Goal: Check status: Check status

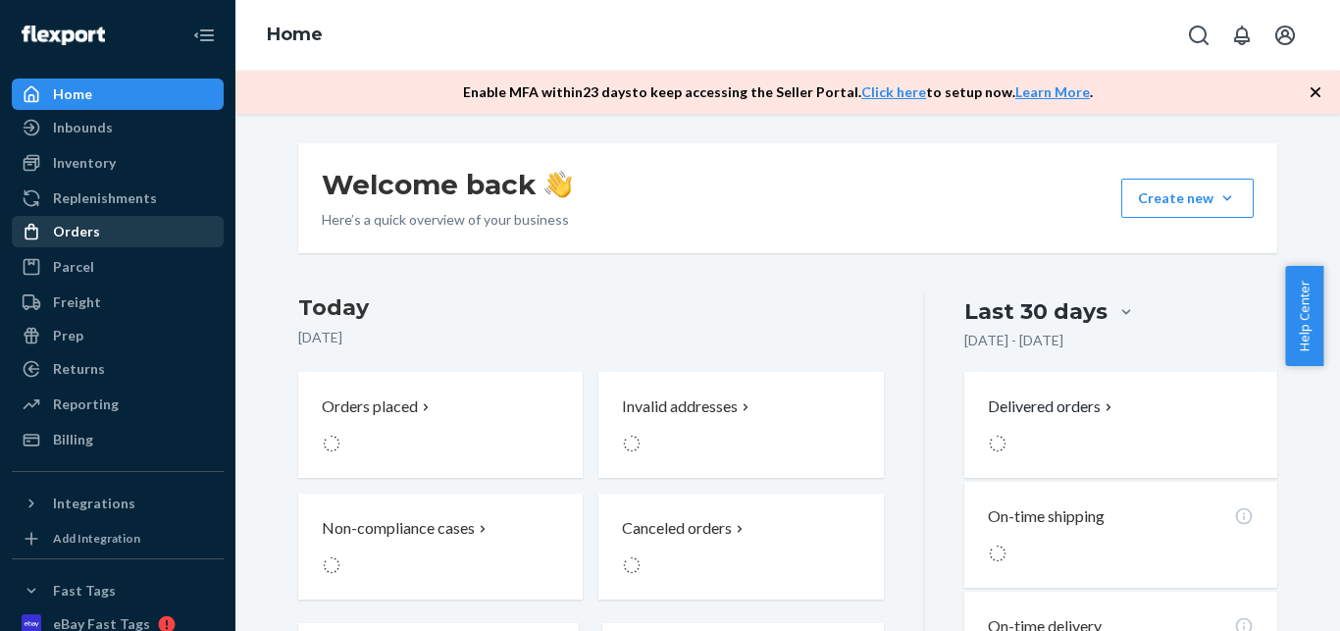
click at [93, 229] on div "Orders" at bounding box center [76, 232] width 47 height 20
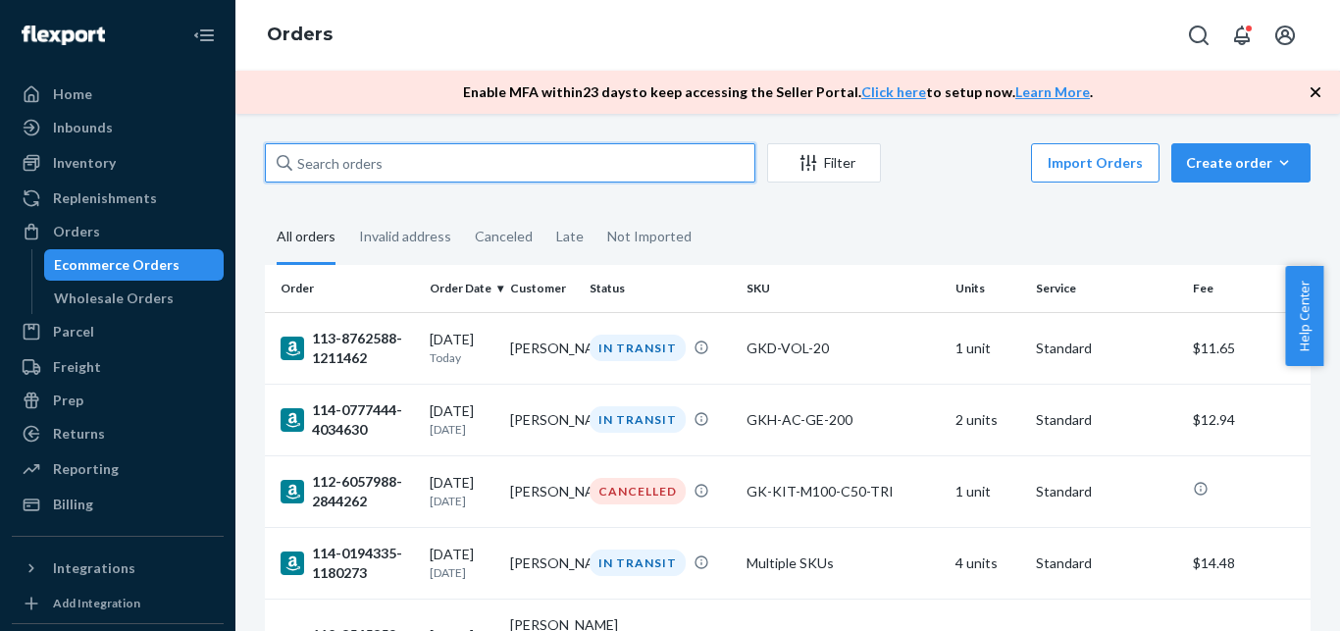
click at [347, 173] on input "text" at bounding box center [510, 162] width 491 height 39
paste input "#RYNMB8KJGE"
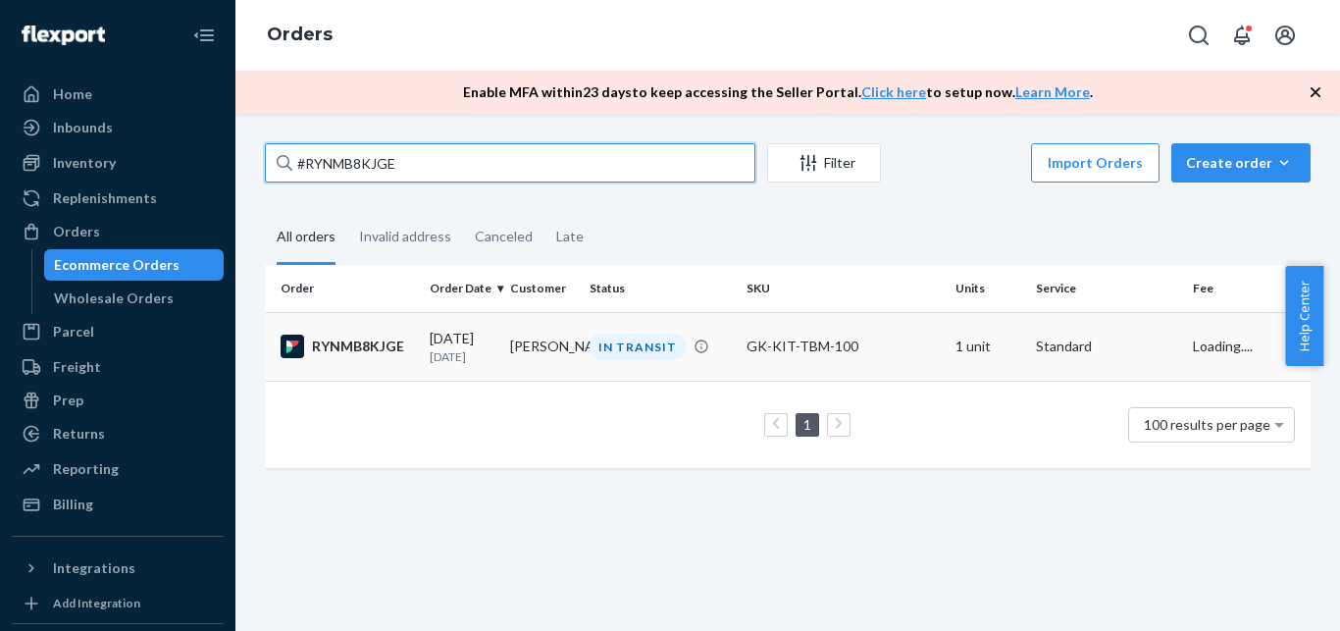
type input "#RYNMB8KJGE"
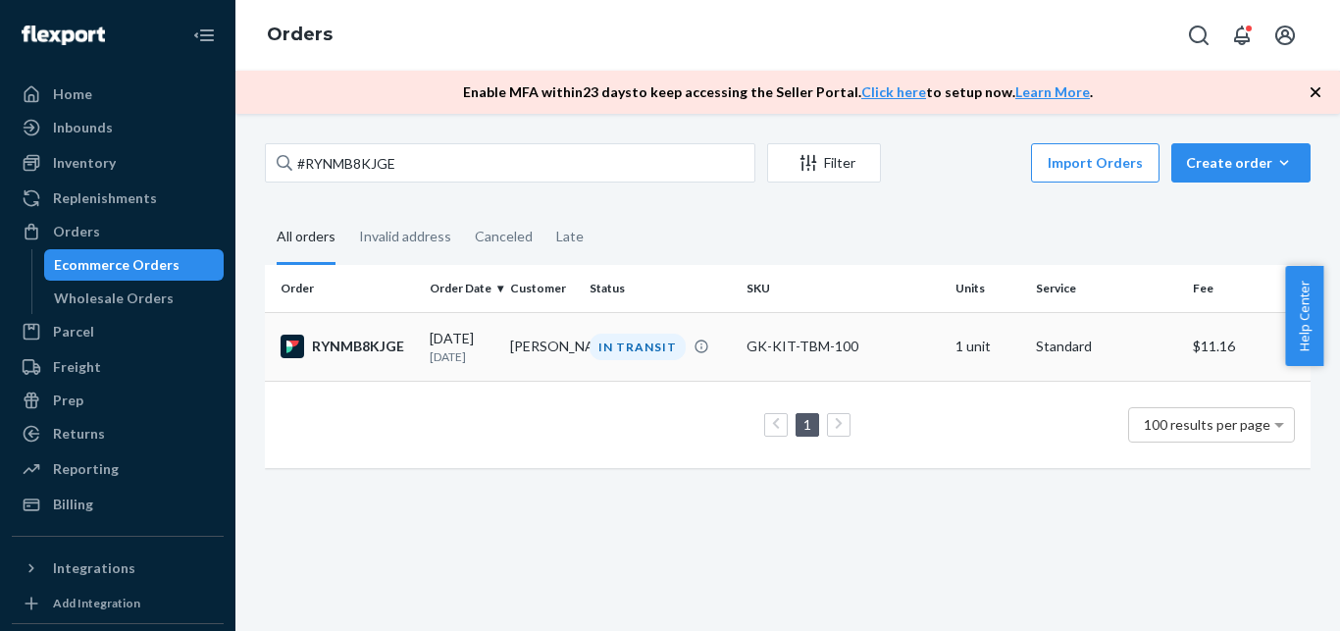
click at [376, 351] on div "RYNMB8KJGE" at bounding box center [347, 347] width 133 height 24
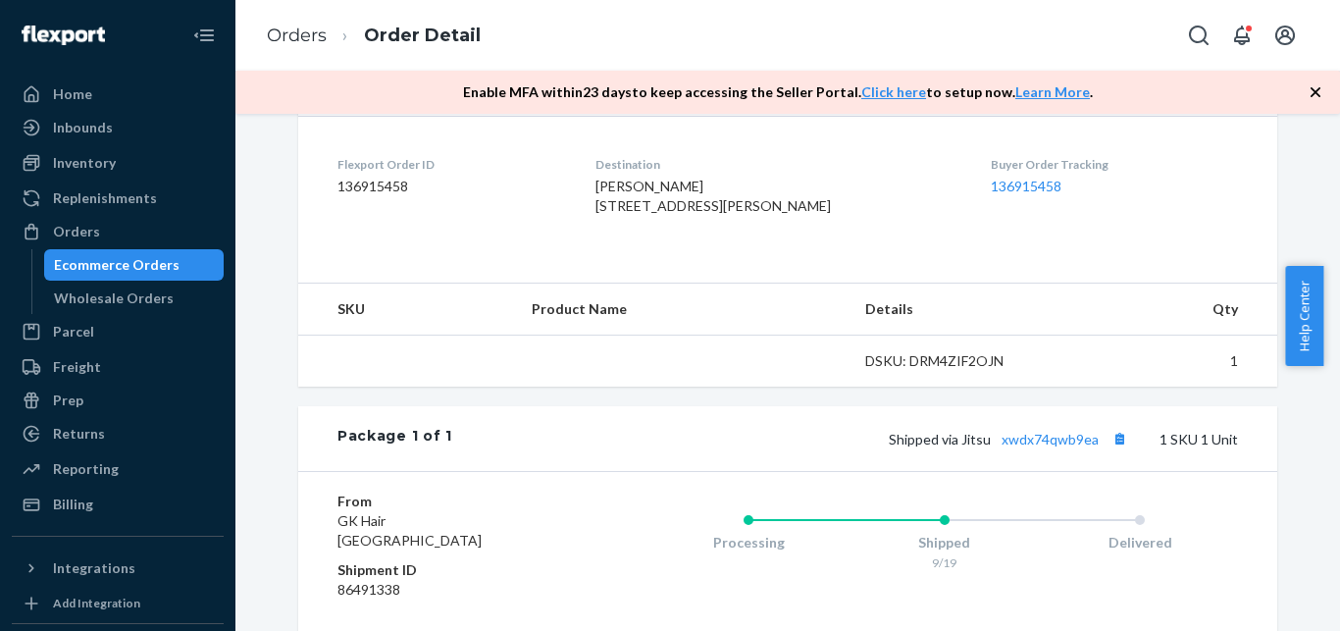
scroll to position [713, 0]
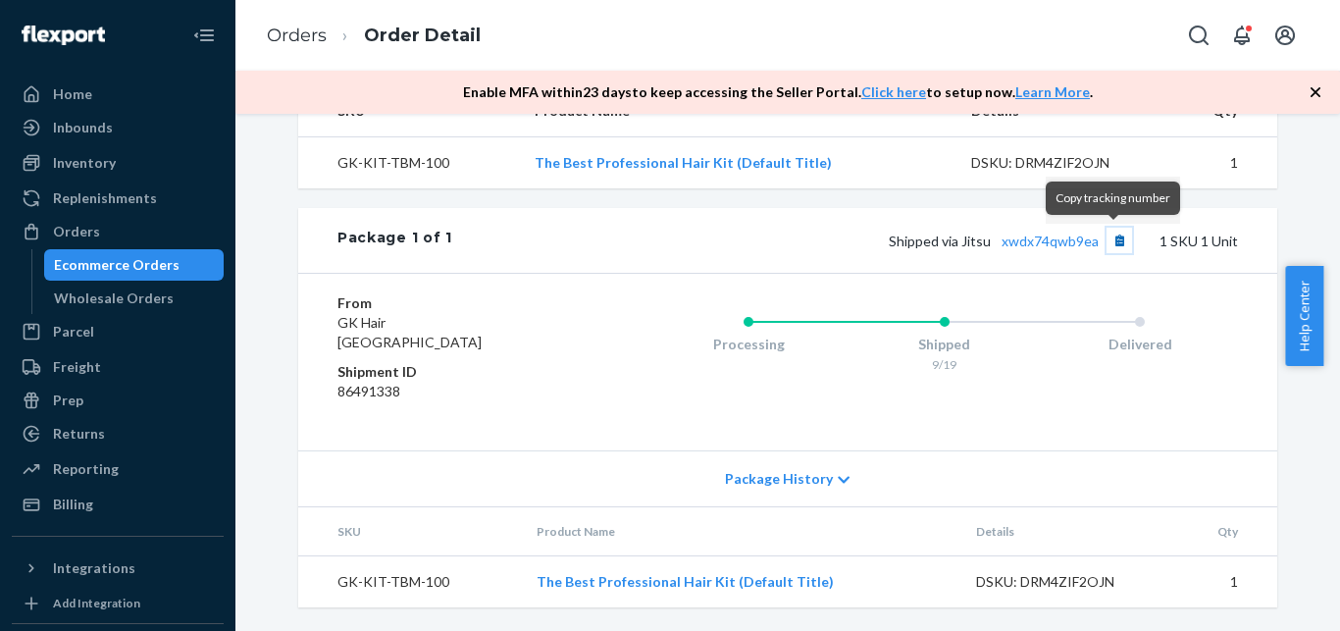
click at [1112, 240] on button "Copy tracking number" at bounding box center [1120, 241] width 26 height 26
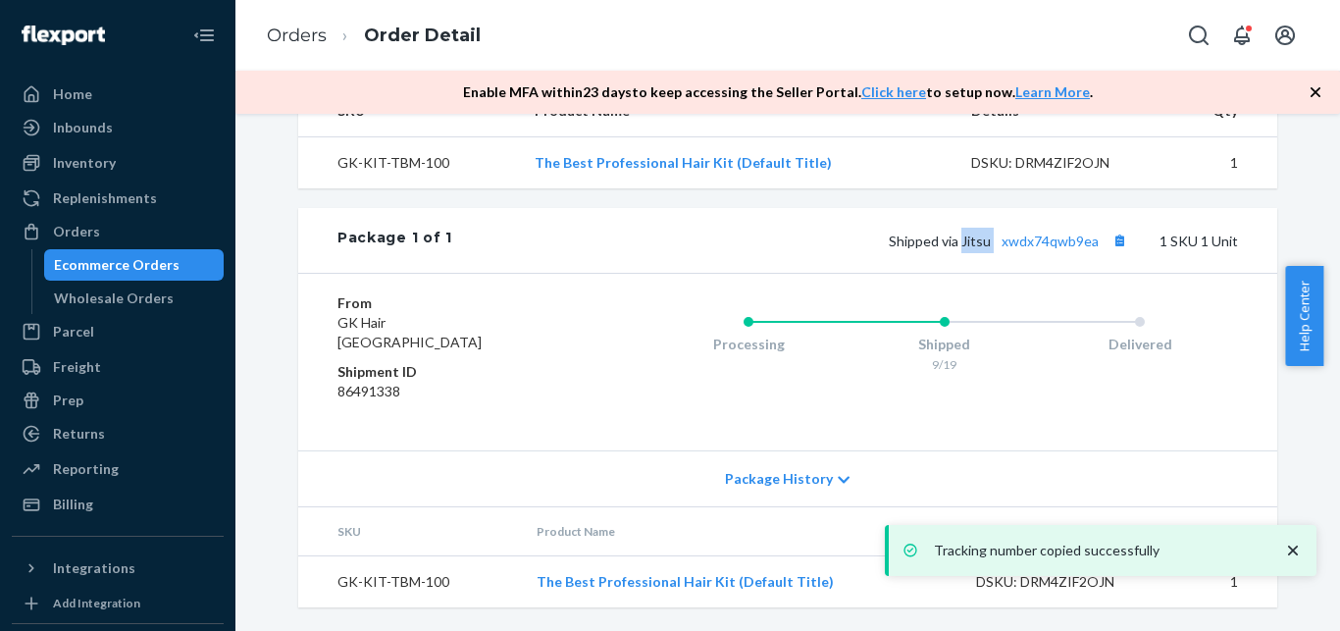
drag, startPoint x: 966, startPoint y: 248, endPoint x: 993, endPoint y: 247, distance: 26.5
click at [993, 247] on span "Shipped via Jitsu xwdx74qwb9ea" at bounding box center [1010, 241] width 243 height 17
click at [975, 237] on span "Shipped via Jitsu xwdx74qwb9ea" at bounding box center [1010, 241] width 243 height 17
drag, startPoint x: 954, startPoint y: 247, endPoint x: 966, endPoint y: 246, distance: 12.8
click at [966, 246] on span "Shipped via Jitsu xwdx74qwb9ea" at bounding box center [1010, 241] width 243 height 17
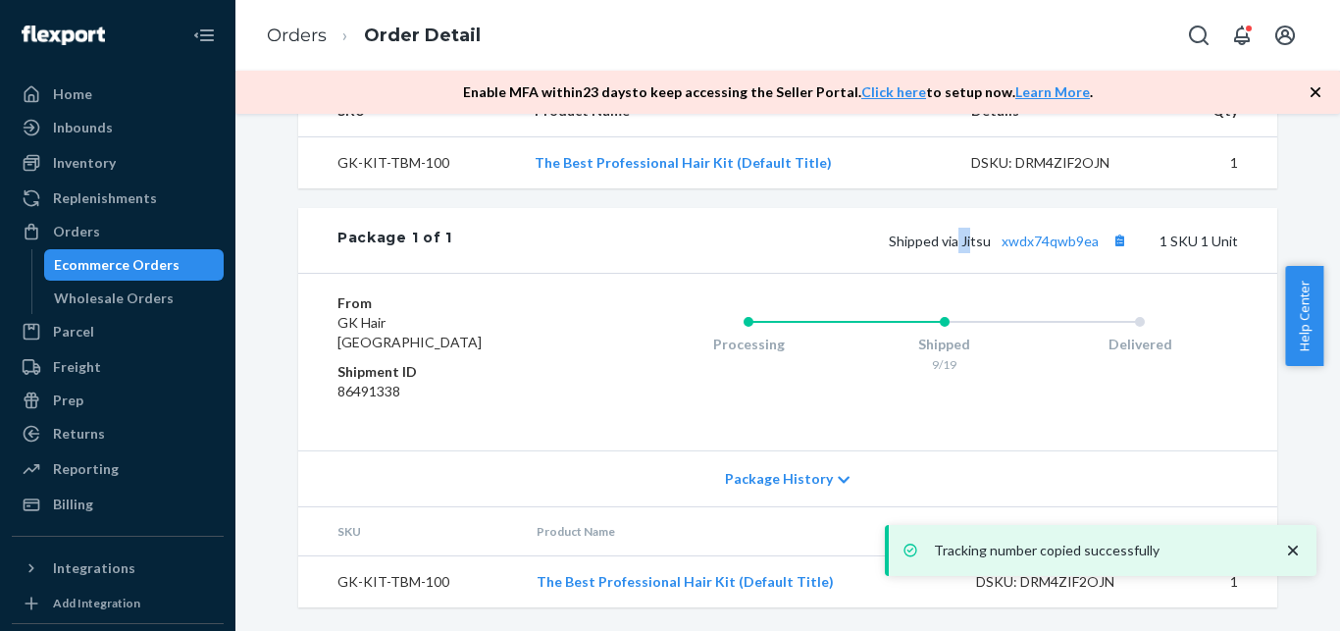
click at [968, 243] on span "Shipped via Jitsu xwdx74qwb9ea" at bounding box center [1010, 241] width 243 height 17
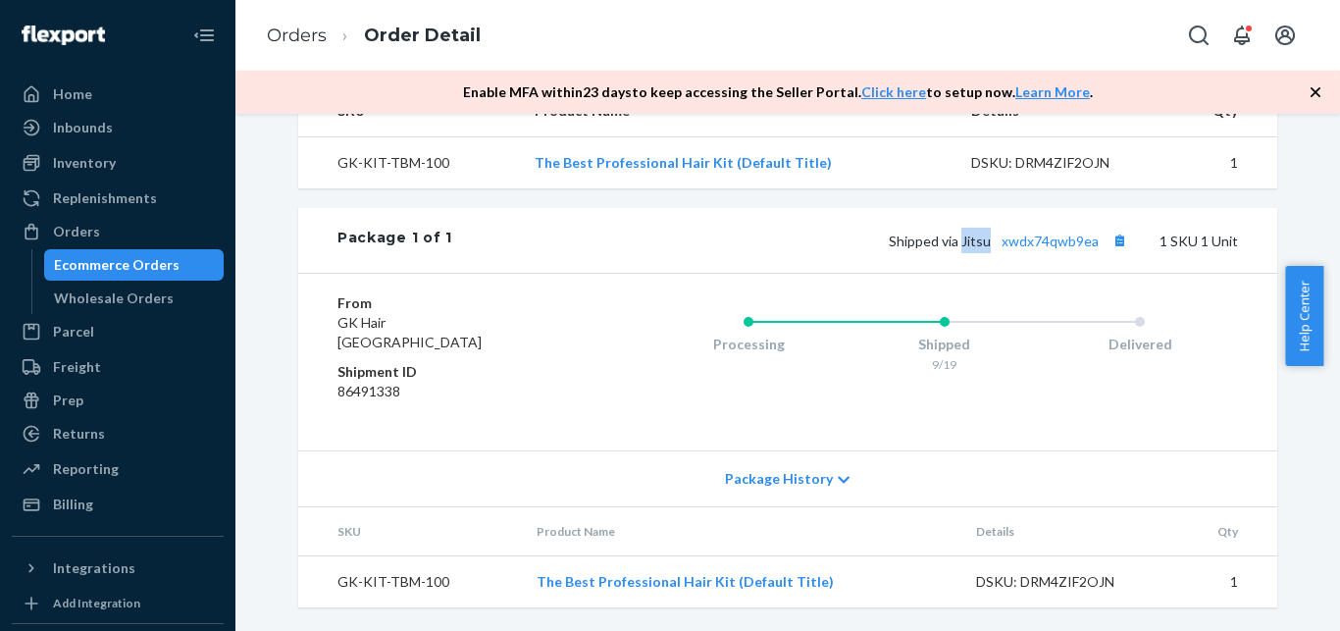
drag, startPoint x: 959, startPoint y: 238, endPoint x: 985, endPoint y: 247, distance: 27.0
click at [985, 247] on span "Shipped via Jitsu xwdx74qwb9ea" at bounding box center [1010, 241] width 243 height 17
copy span "Jitsu"
click at [163, 265] on div "Ecommerce Orders" at bounding box center [117, 265] width 126 height 20
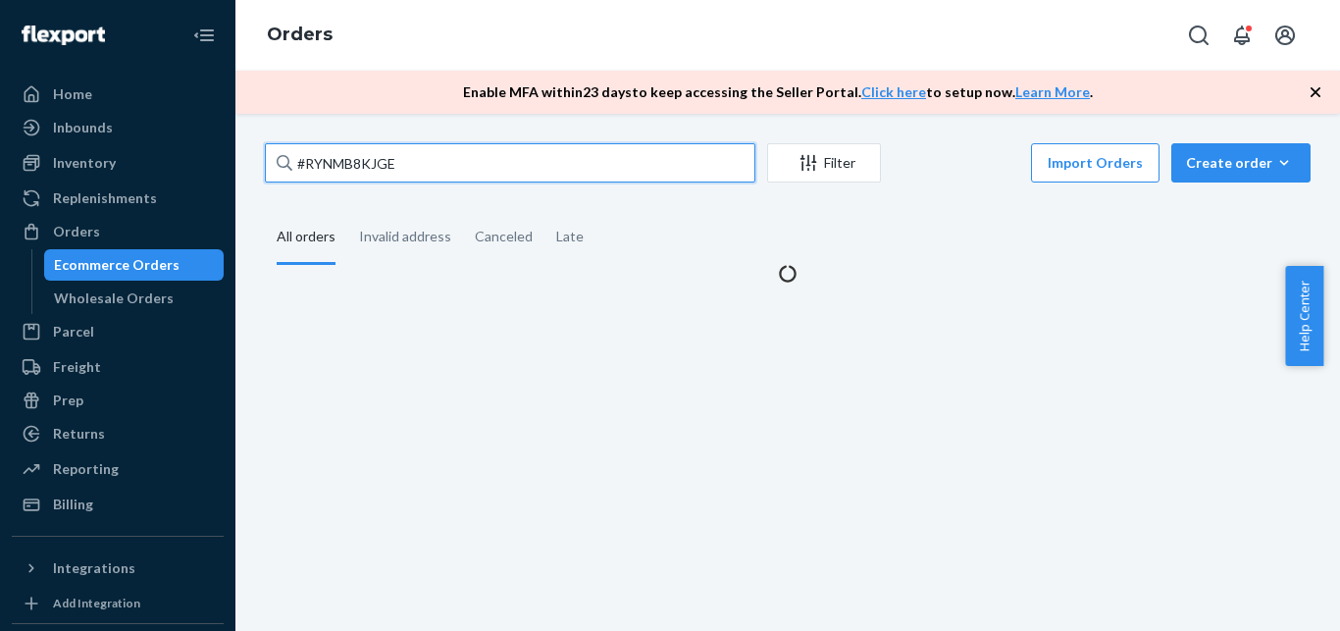
click at [409, 163] on input "#RYNMB8KJGE" at bounding box center [510, 162] width 491 height 39
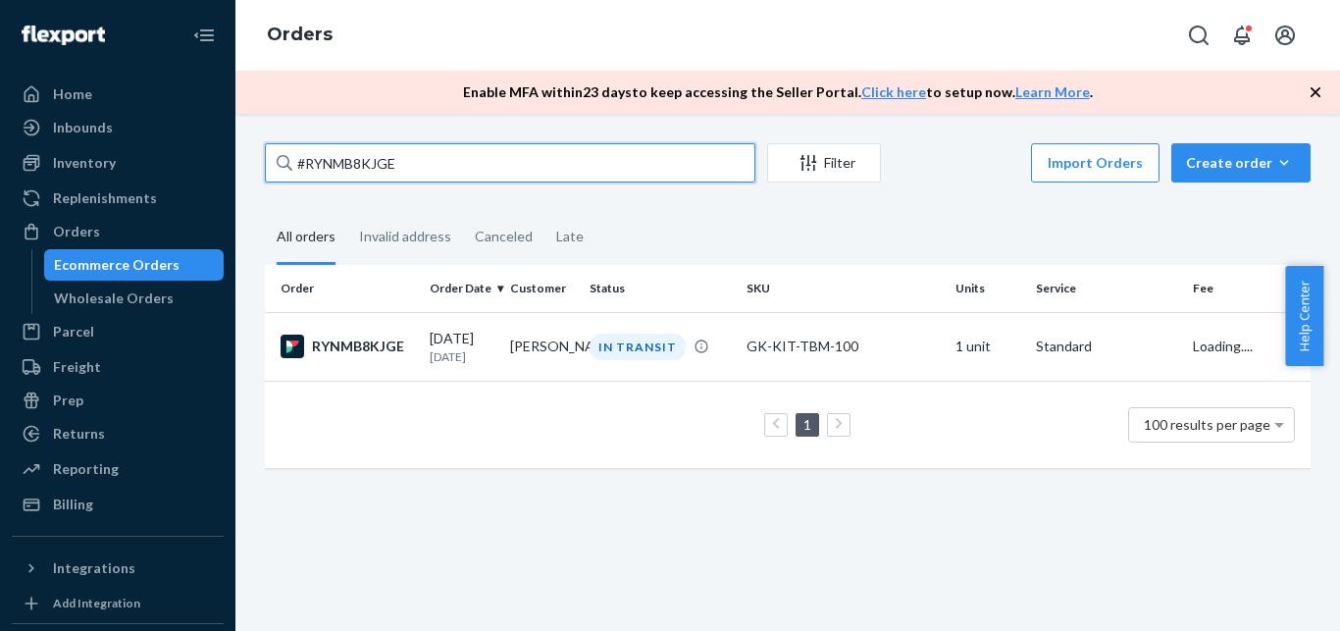
click at [413, 163] on input "#RYNMB8KJGE" at bounding box center [510, 162] width 491 height 39
paste input "H1-DXZ8TS"
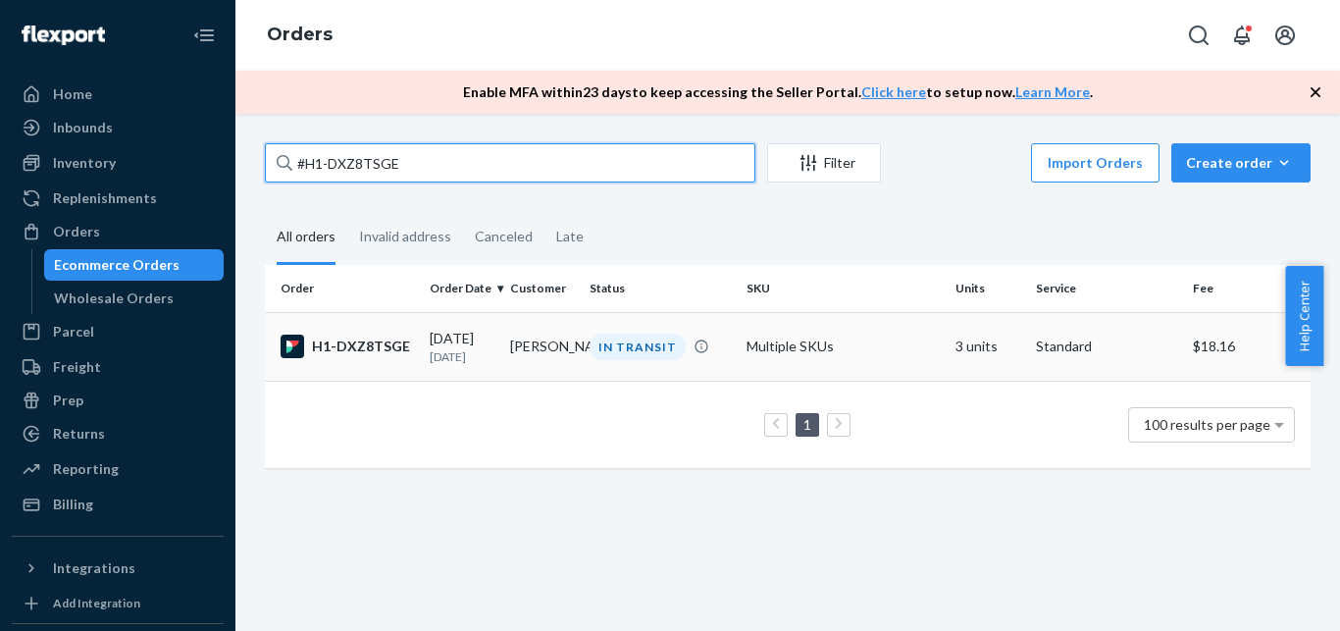
type input "#H1-DXZ8TSGE"
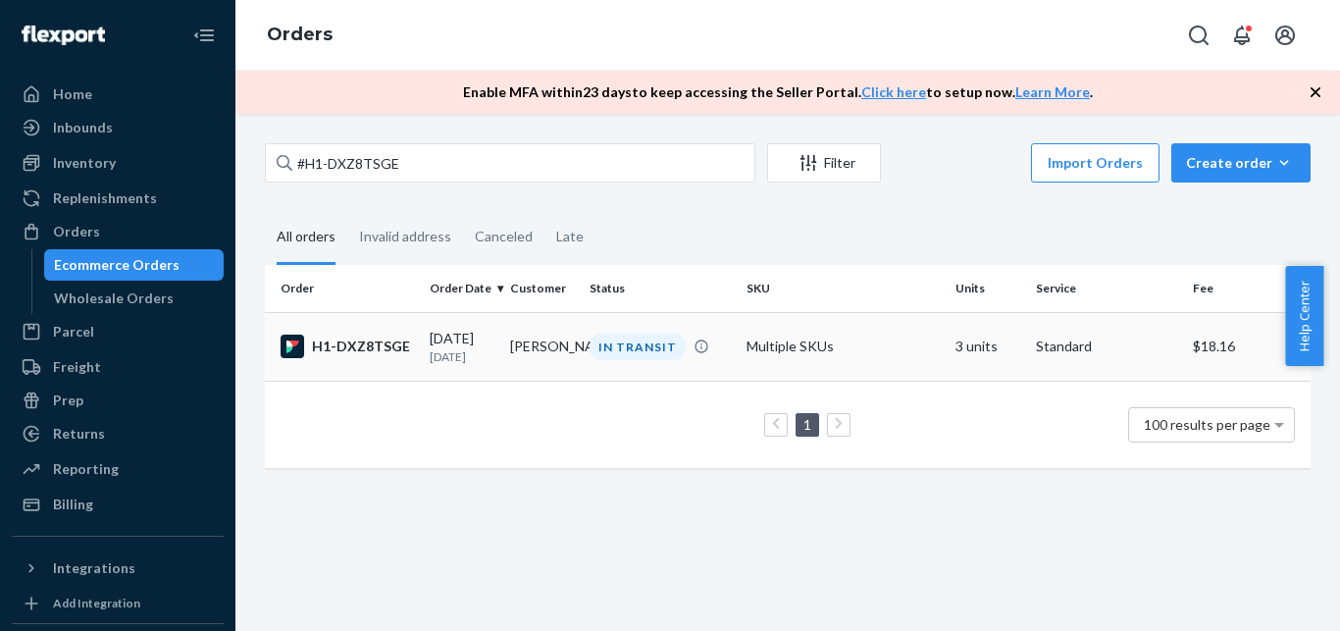
click at [387, 343] on div "H1-DXZ8TSGE" at bounding box center [347, 347] width 133 height 24
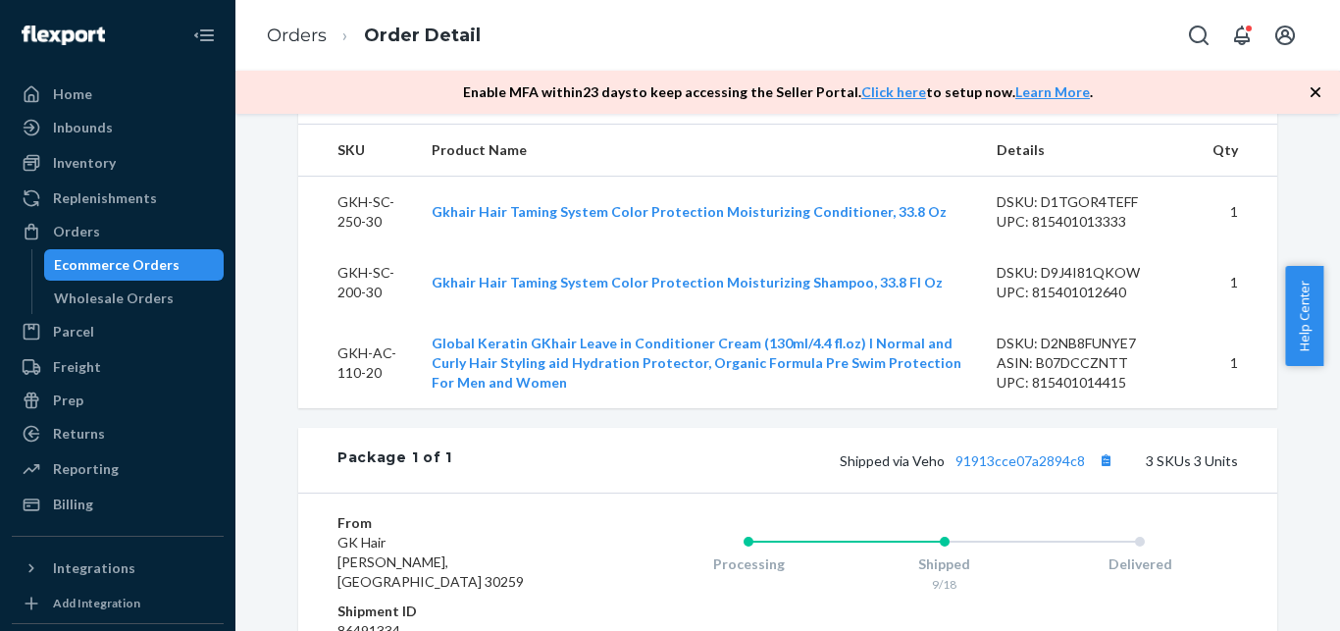
scroll to position [676, 0]
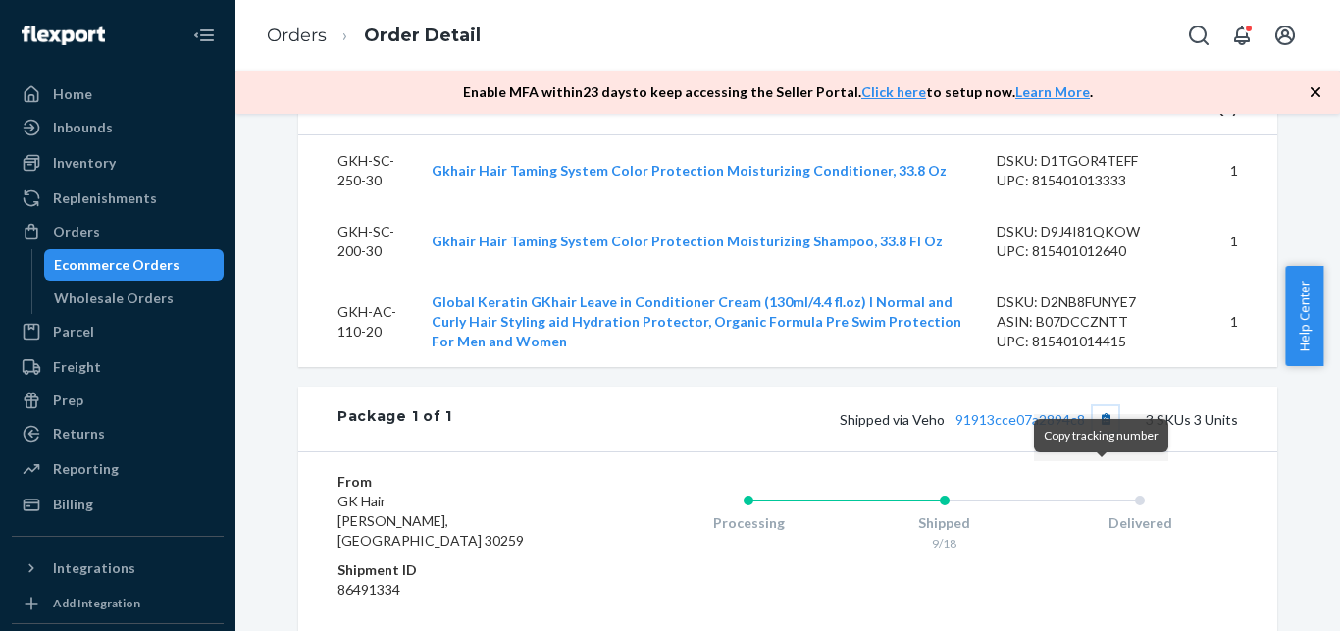
click at [1101, 432] on button "Copy tracking number" at bounding box center [1106, 419] width 26 height 26
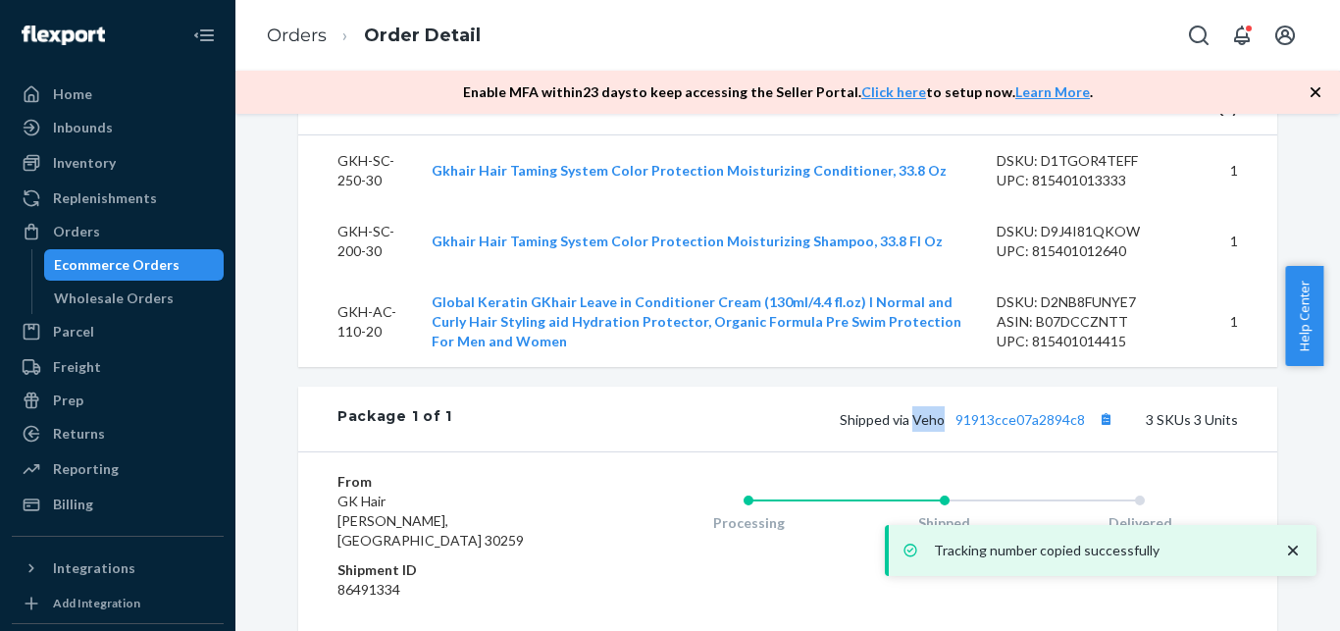
drag, startPoint x: 911, startPoint y: 479, endPoint x: 939, endPoint y: 480, distance: 27.5
click at [939, 428] on span "Shipped via Veho 91913cce07a2894c8" at bounding box center [979, 419] width 279 height 17
copy span "Veho"
click at [131, 264] on div "Ecommerce Orders" at bounding box center [117, 265] width 126 height 20
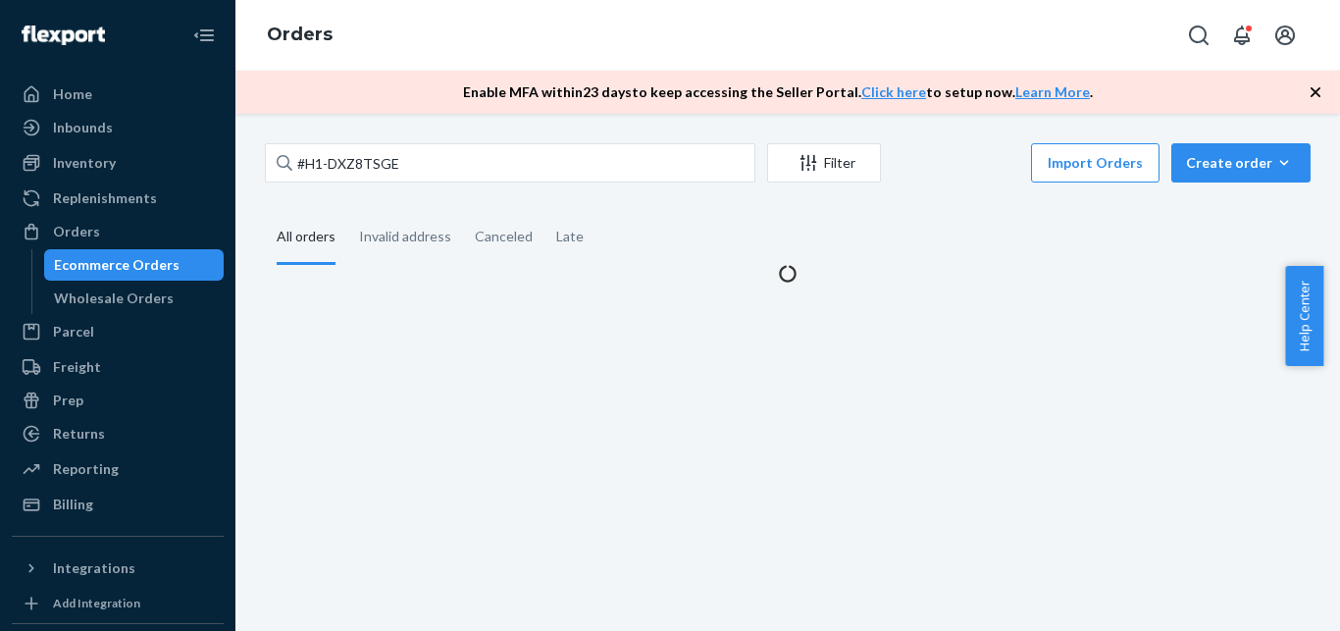
click at [338, 142] on div "#H1-DXZ8TSGE Filter Import Orders Create order Ecommerce order Removal order Al…" at bounding box center [787, 372] width 1105 height 517
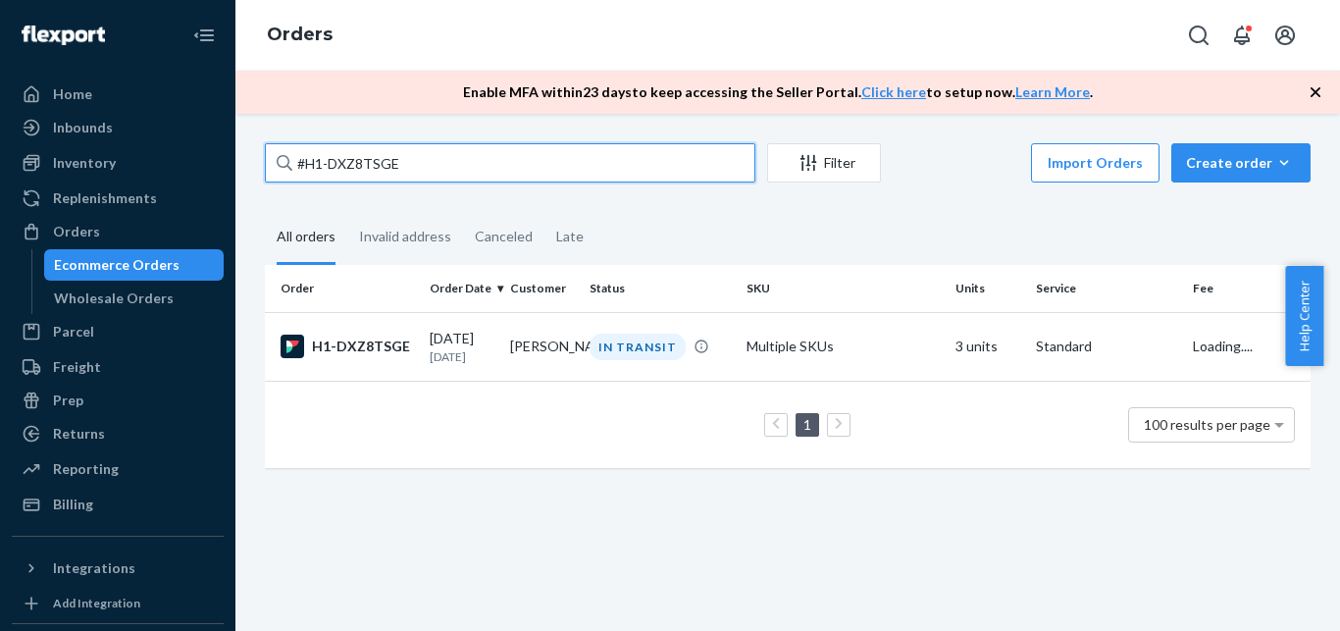
click at [338, 155] on input "#H1-DXZ8TSGE" at bounding box center [510, 162] width 491 height 39
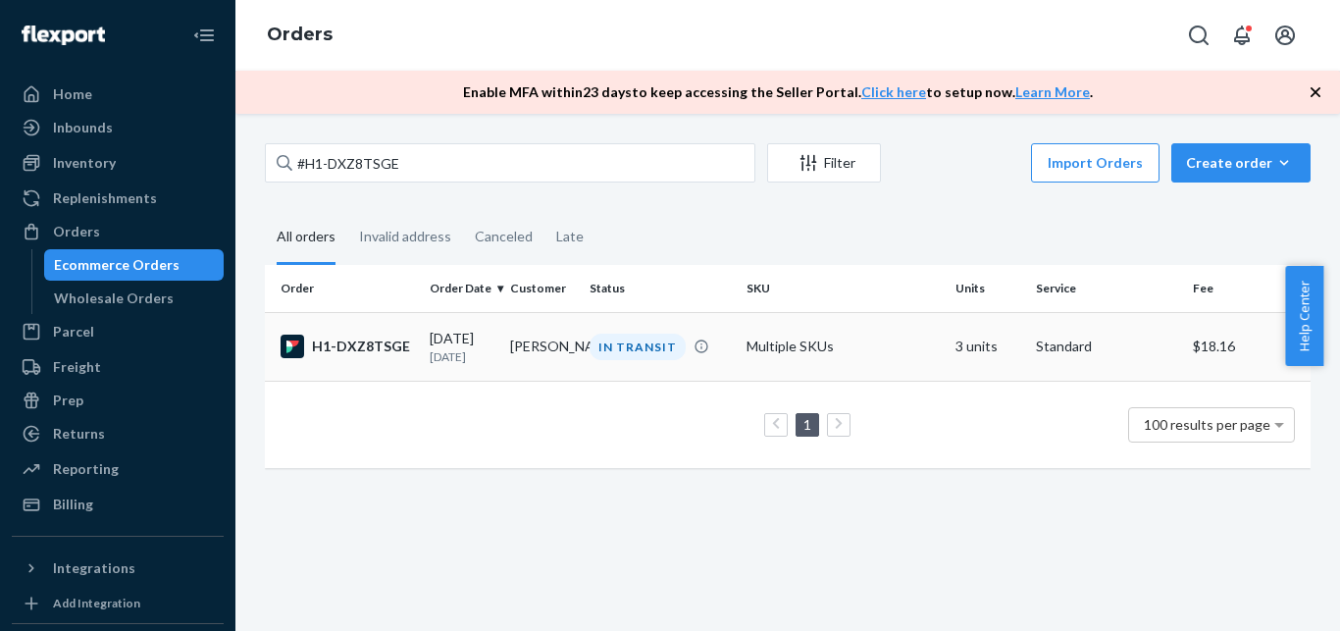
click at [369, 348] on div "H1-DXZ8TSGE" at bounding box center [347, 347] width 133 height 24
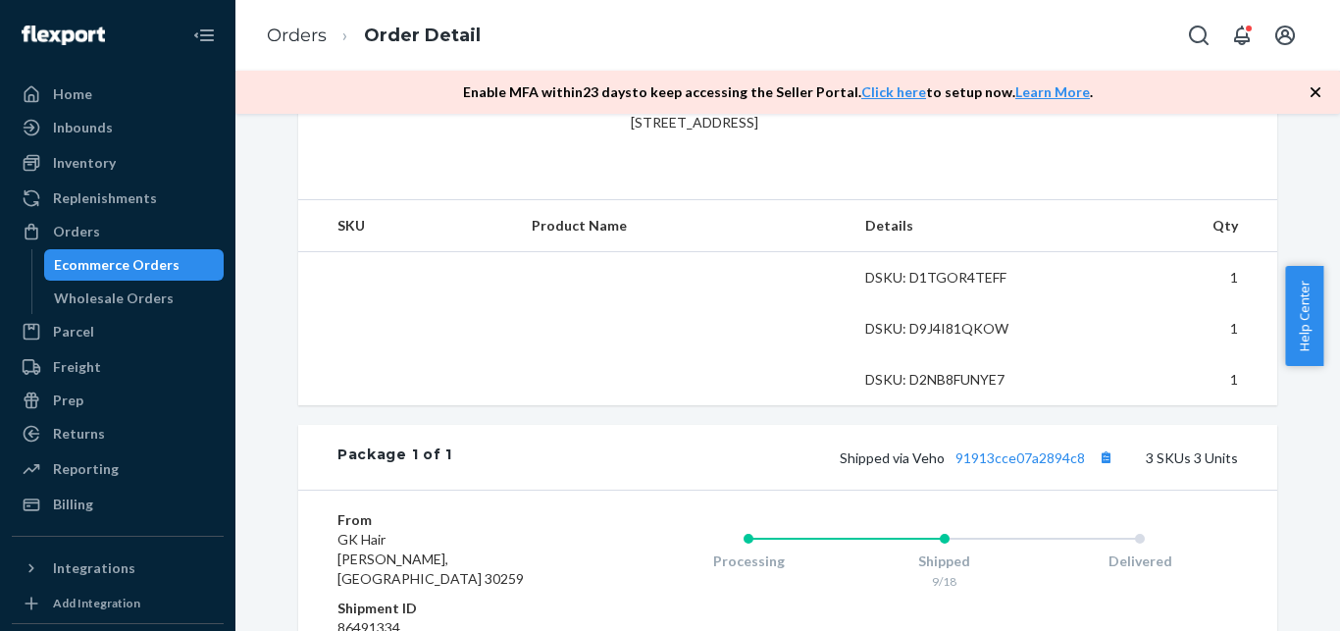
scroll to position [600, 0]
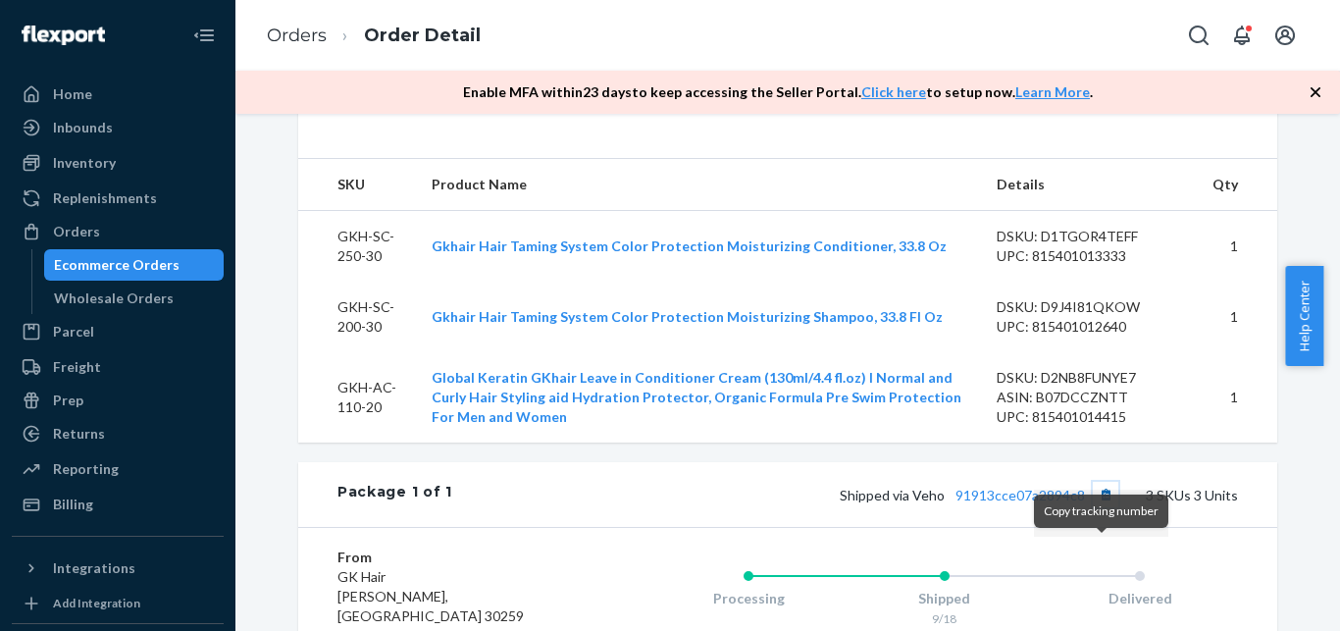
click at [1098, 507] on button "Copy tracking number" at bounding box center [1106, 495] width 26 height 26
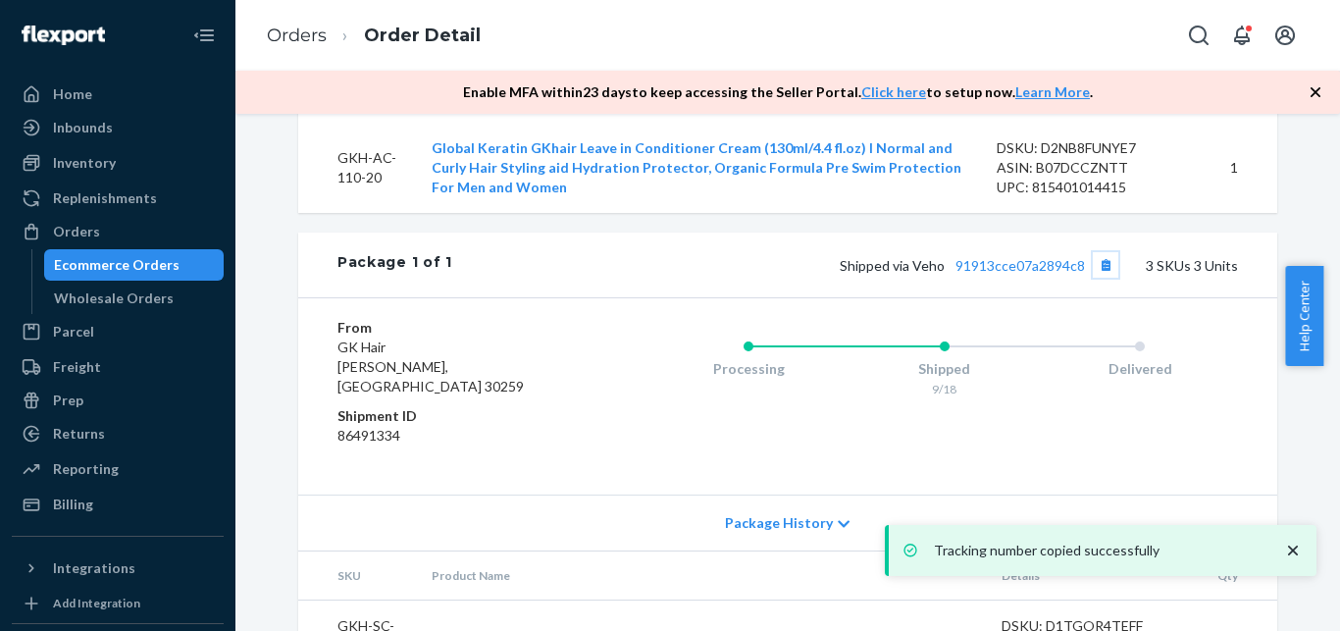
scroll to position [876, 0]
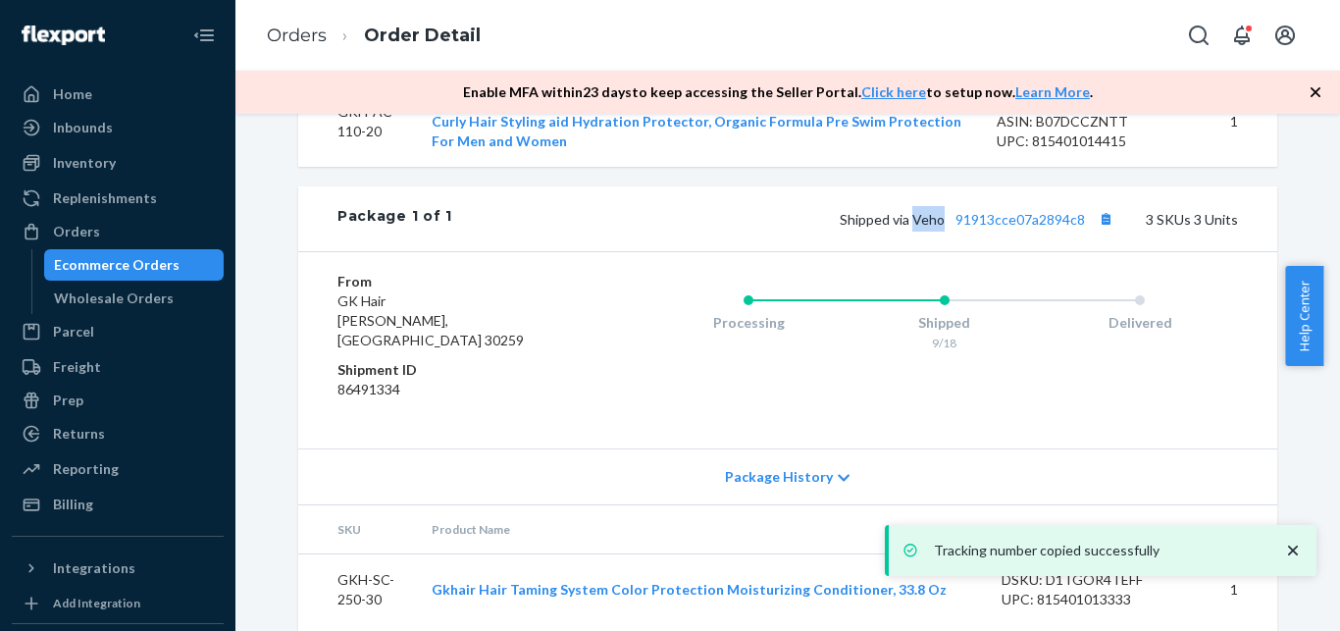
drag, startPoint x: 911, startPoint y: 283, endPoint x: 937, endPoint y: 283, distance: 25.5
click at [937, 228] on span "Shipped via Veho 91913cce07a2894c8" at bounding box center [979, 219] width 279 height 17
copy span "Veh"
click at [923, 228] on span "Shipped via Veho 91913cce07a2894c8" at bounding box center [979, 219] width 279 height 17
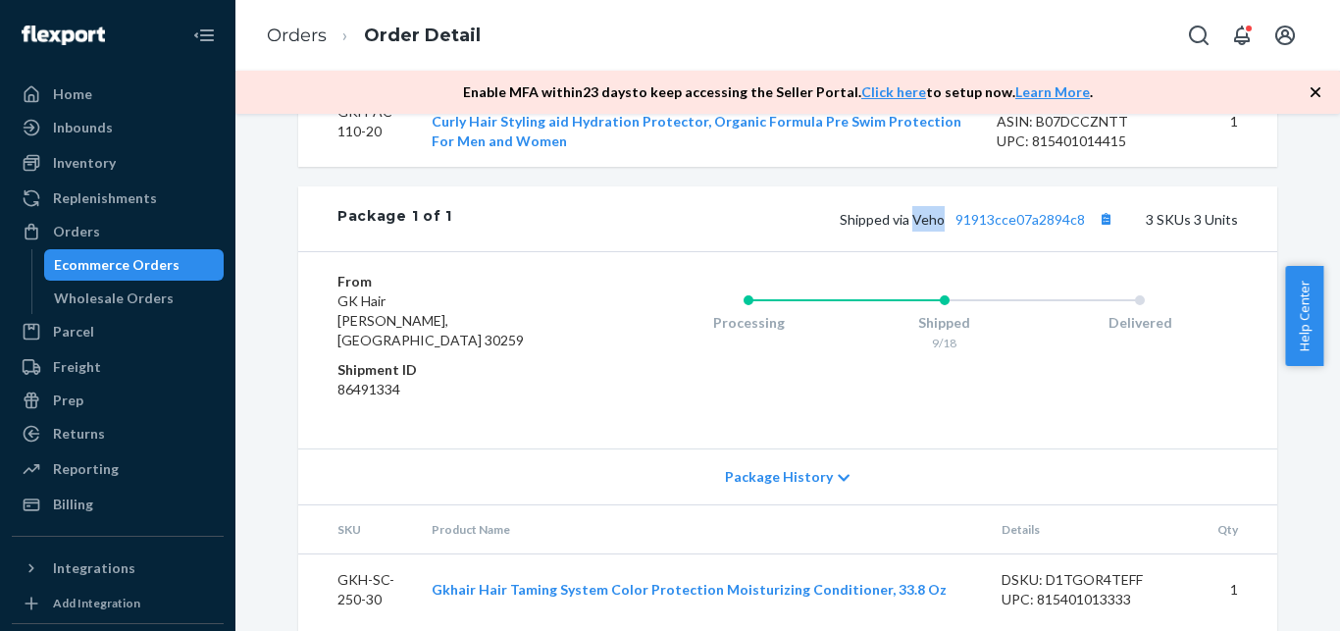
drag, startPoint x: 910, startPoint y: 282, endPoint x: 939, endPoint y: 280, distance: 28.5
click at [939, 228] on span "Shipped via Veho 91913cce07a2894c8" at bounding box center [979, 219] width 279 height 17
copy span "Veho"
click at [175, 262] on div "Ecommerce Orders" at bounding box center [134, 264] width 177 height 27
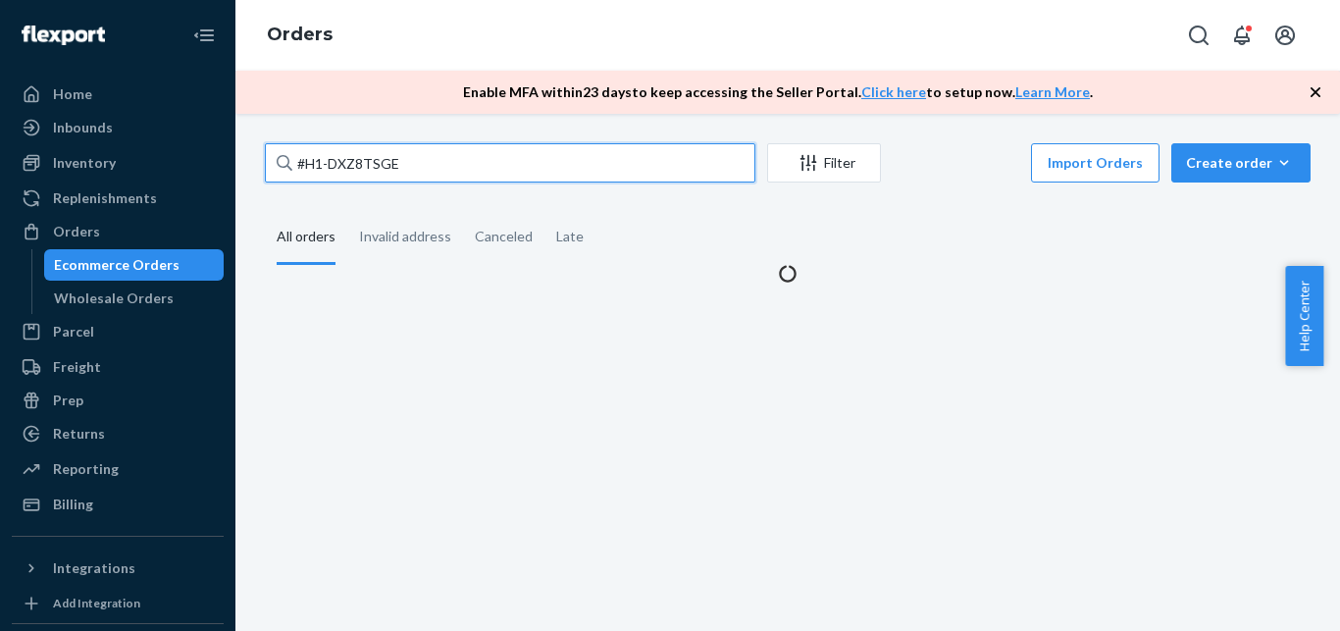
click at [433, 161] on input "#H1-DXZ8TSGE" at bounding box center [510, 162] width 491 height 39
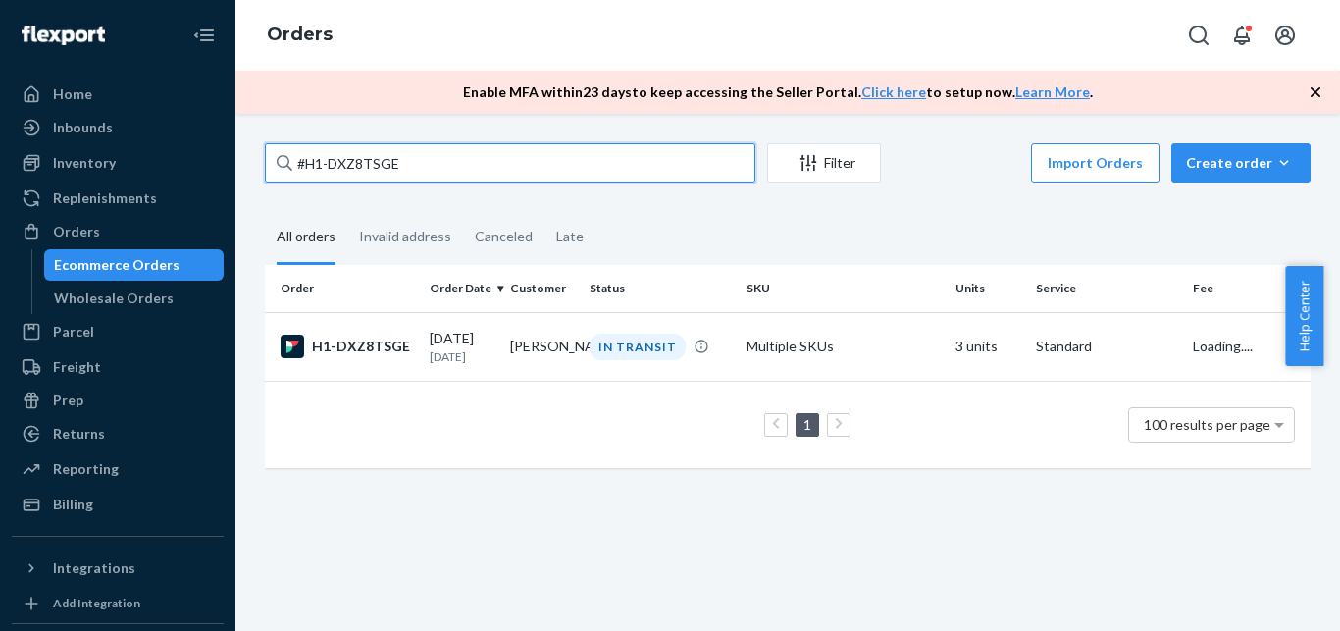
click at [433, 161] on input "#H1-DXZ8TSGE" at bounding box center [510, 162] width 491 height 39
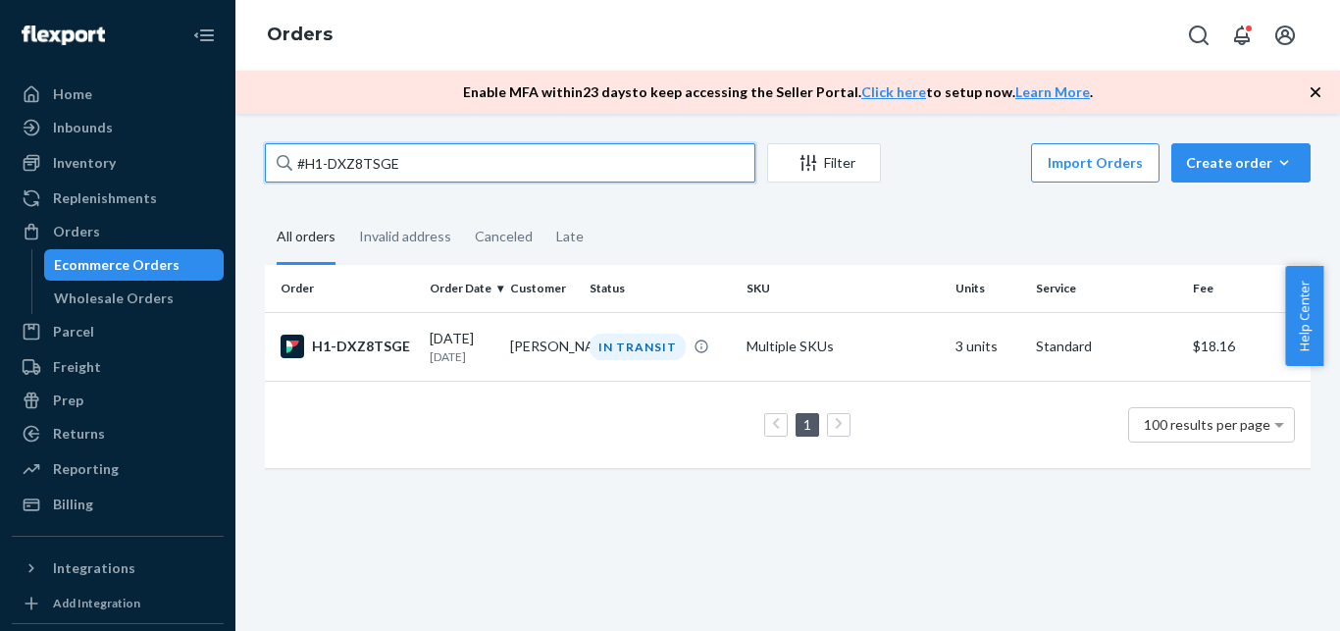
click at [433, 161] on input "#H1-DXZ8TSGE" at bounding box center [510, 162] width 491 height 39
paste input "BYQ5LUKJX"
type input "#BYQ5LUKJXE"
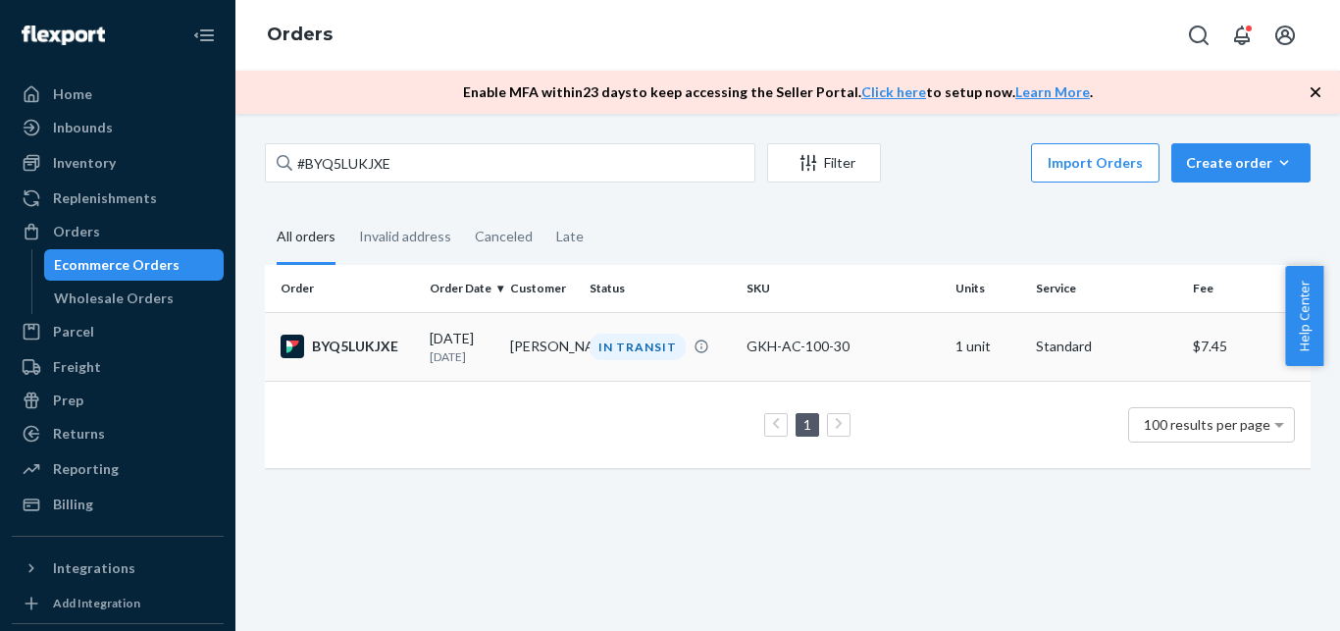
click at [364, 342] on div "BYQ5LUKJXE" at bounding box center [347, 347] width 133 height 24
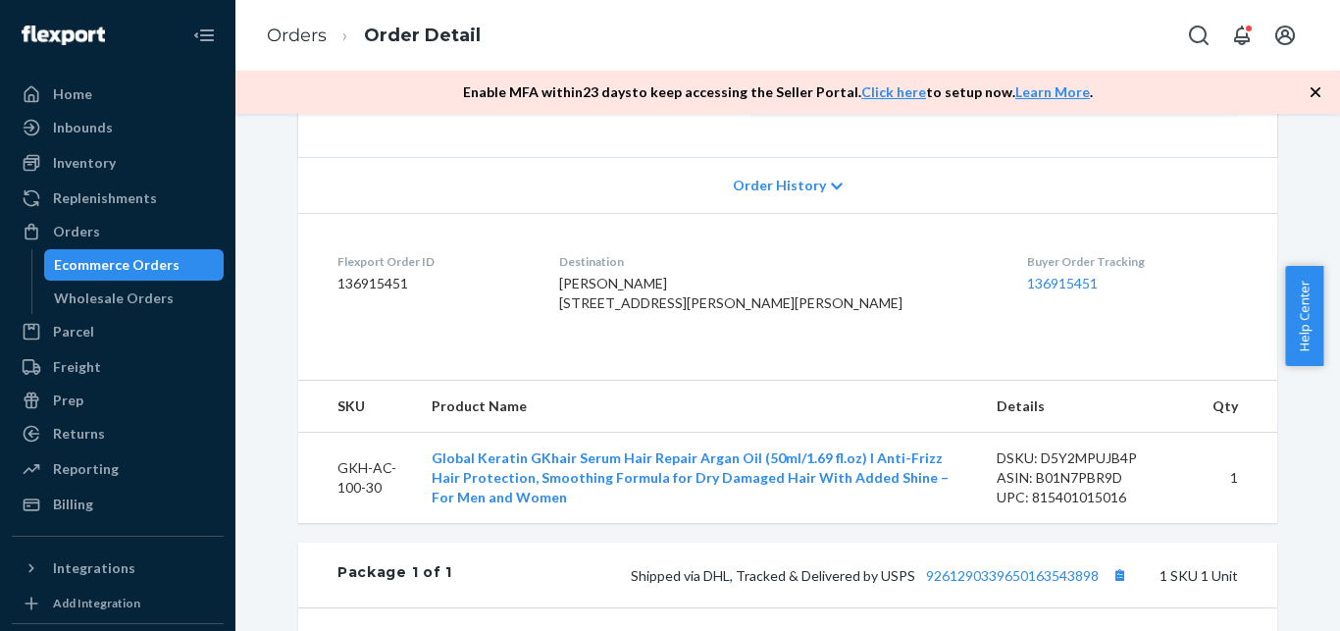
scroll to position [400, 0]
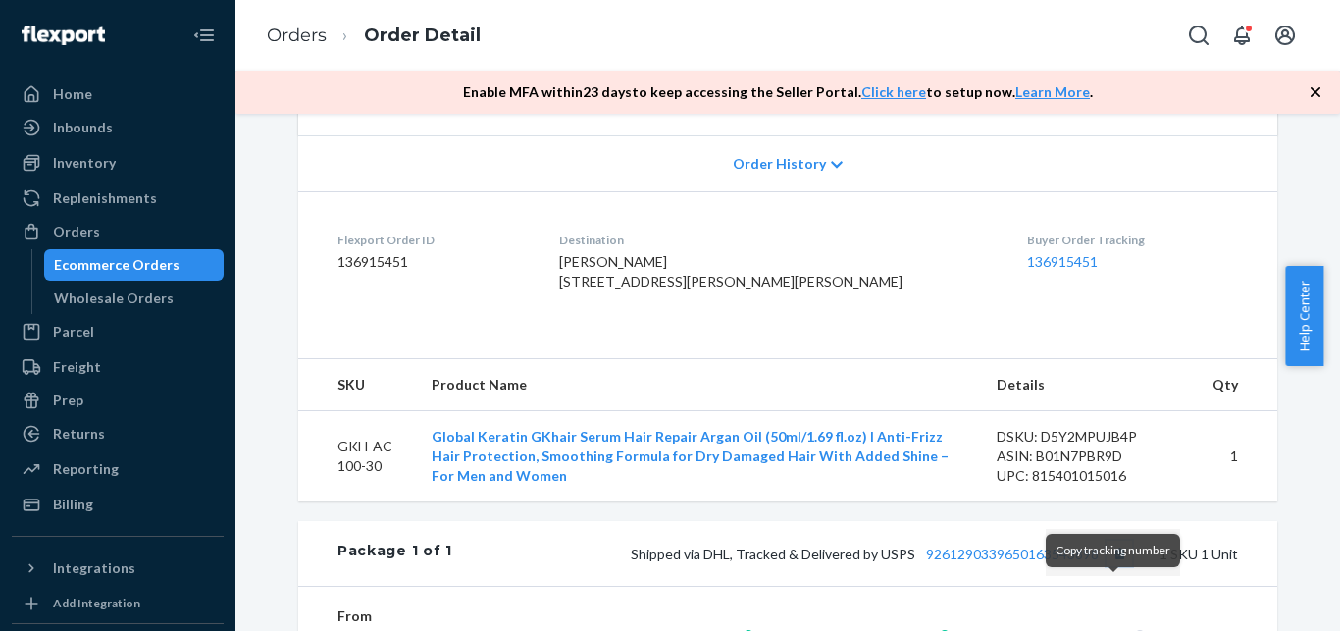
click at [1113, 566] on button "Copy tracking number" at bounding box center [1120, 554] width 26 height 26
